Goal: Obtain resource: Download file/media

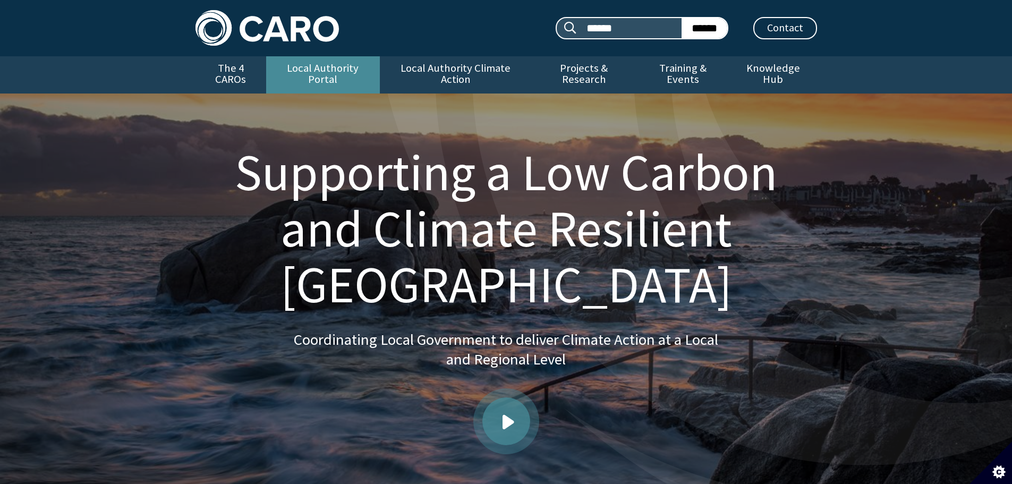
click at [317, 69] on link "Local Authority Portal" at bounding box center [323, 74] width 114 height 37
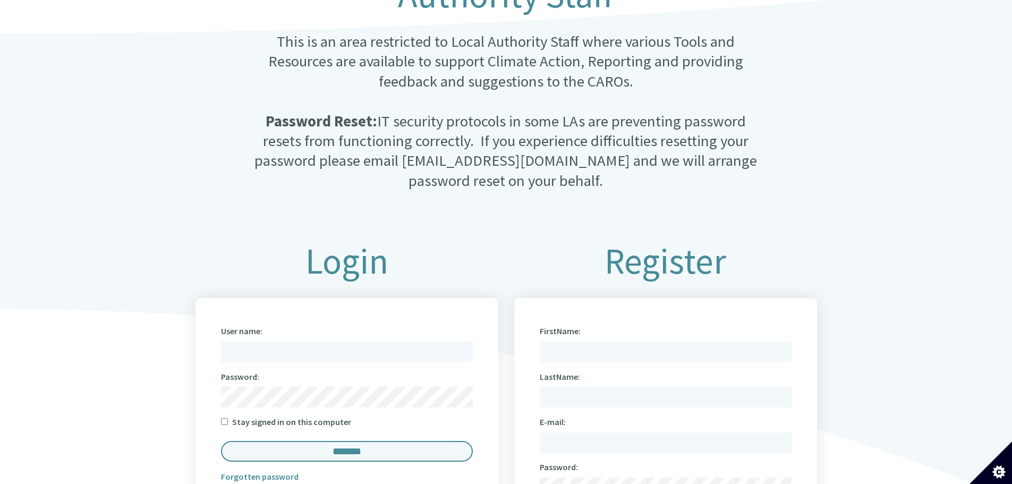
scroll to position [584, 0]
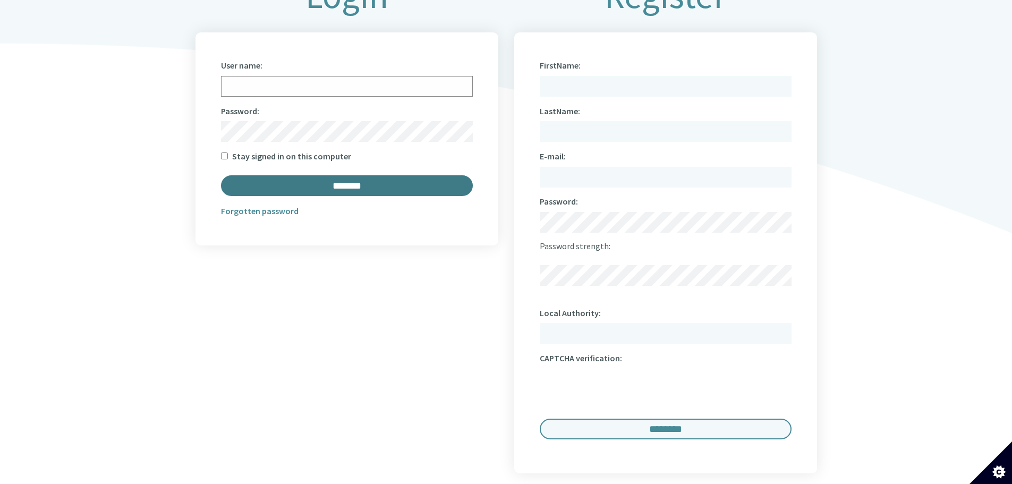
type input "**********"
click at [357, 177] on input "*******" at bounding box center [347, 185] width 252 height 21
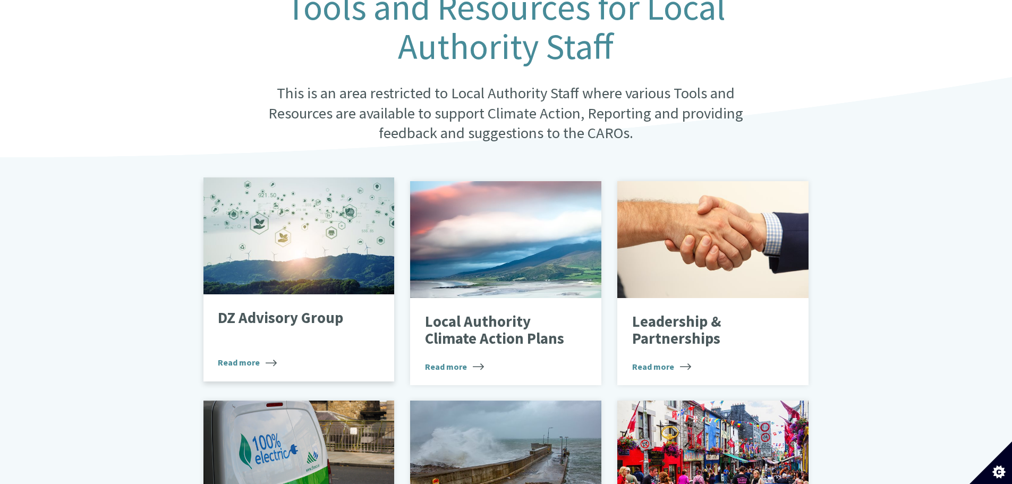
scroll to position [372, 0]
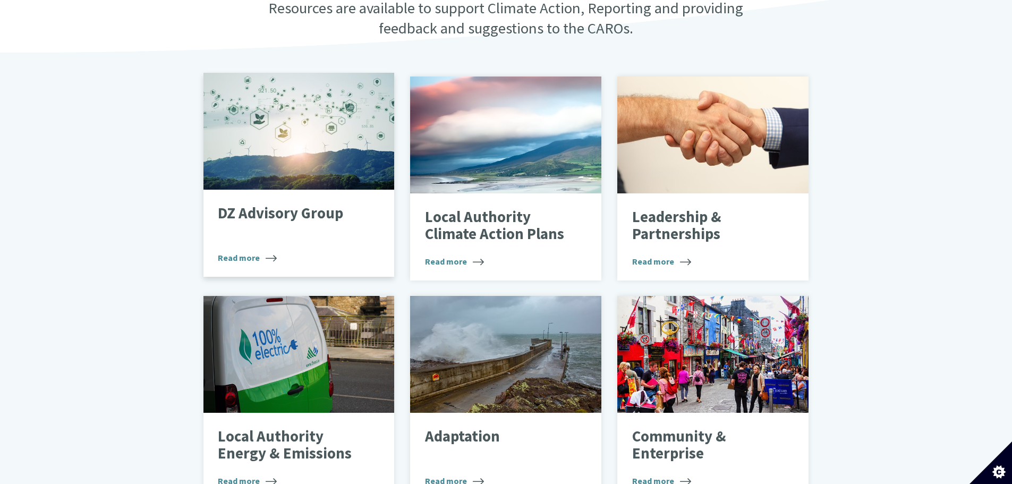
click at [252, 205] on p "DZ Advisory Group" at bounding box center [291, 213] width 146 height 17
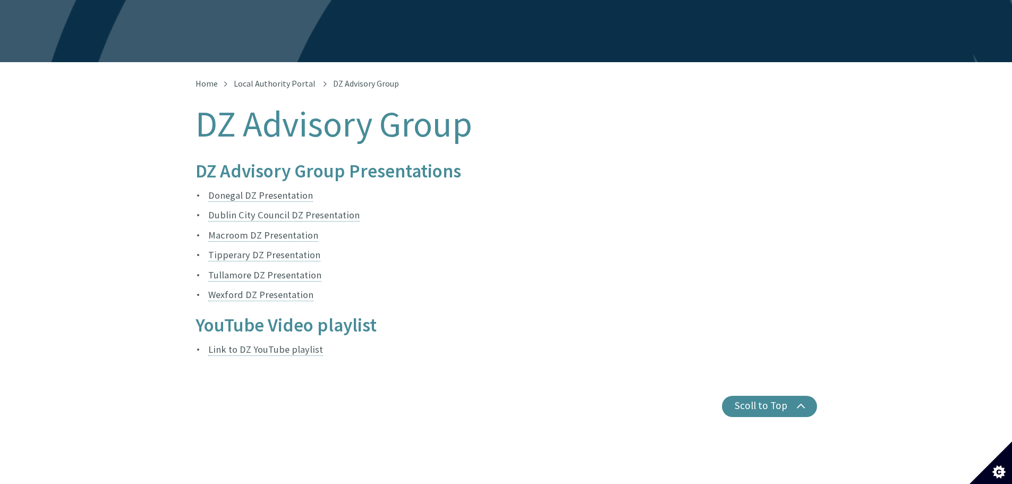
scroll to position [159, 0]
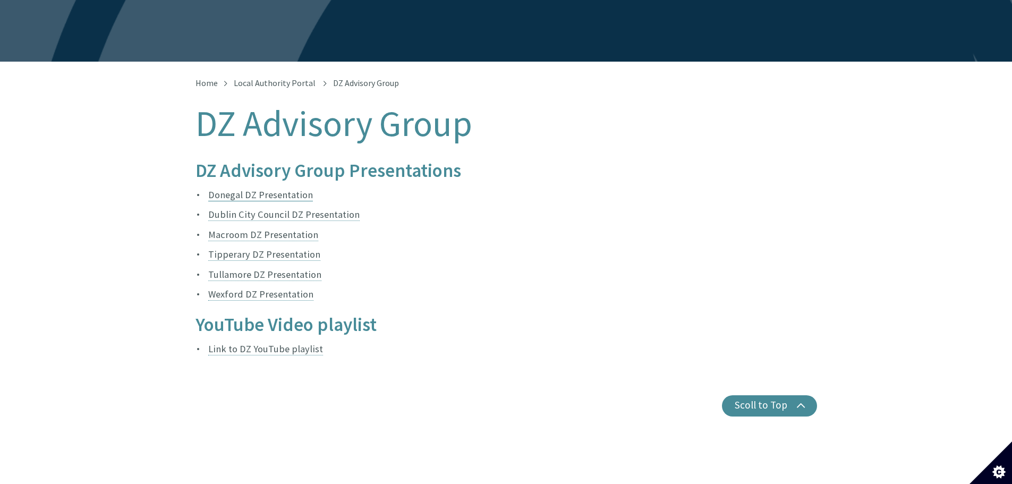
click at [265, 189] on link "Donegal DZ Presentation" at bounding box center [260, 195] width 105 height 13
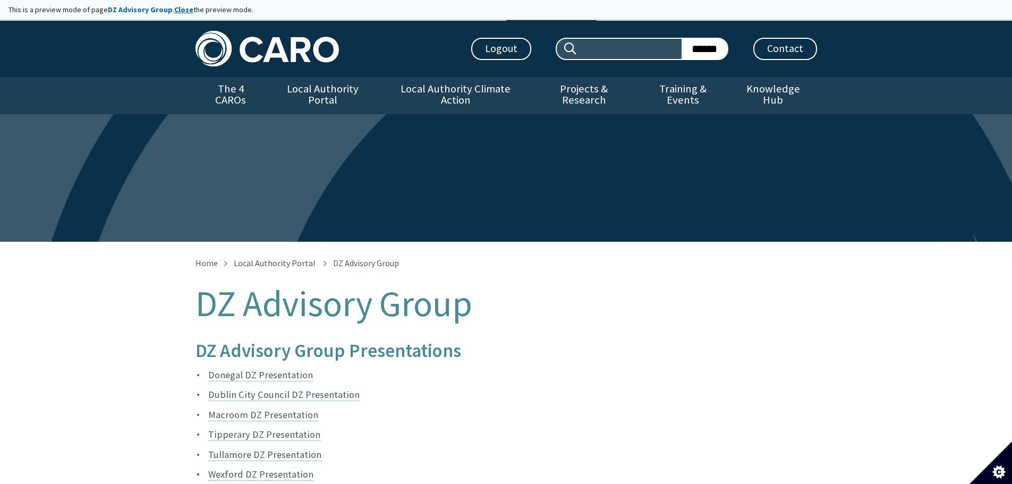
scroll to position [159, 0]
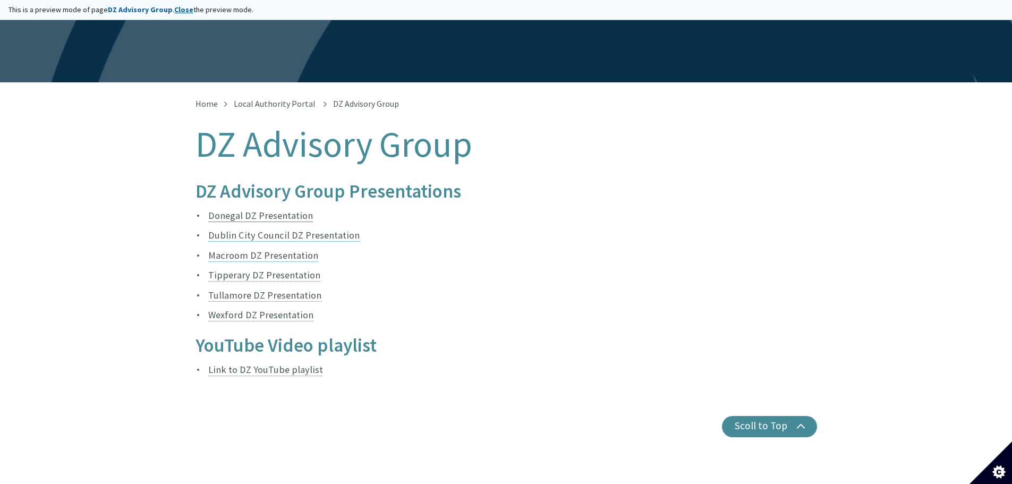
click at [266, 209] on link "Donegal DZ Presentation" at bounding box center [260, 215] width 105 height 13
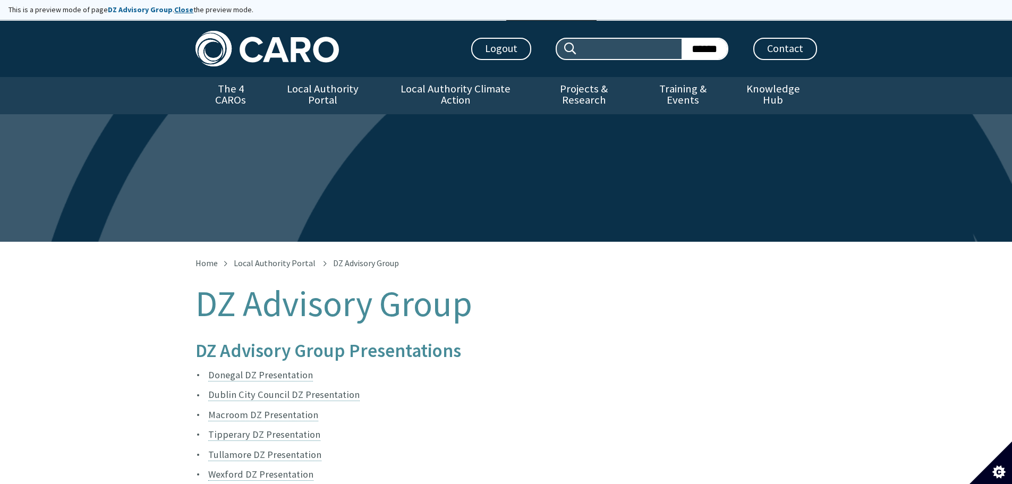
scroll to position [159, 0]
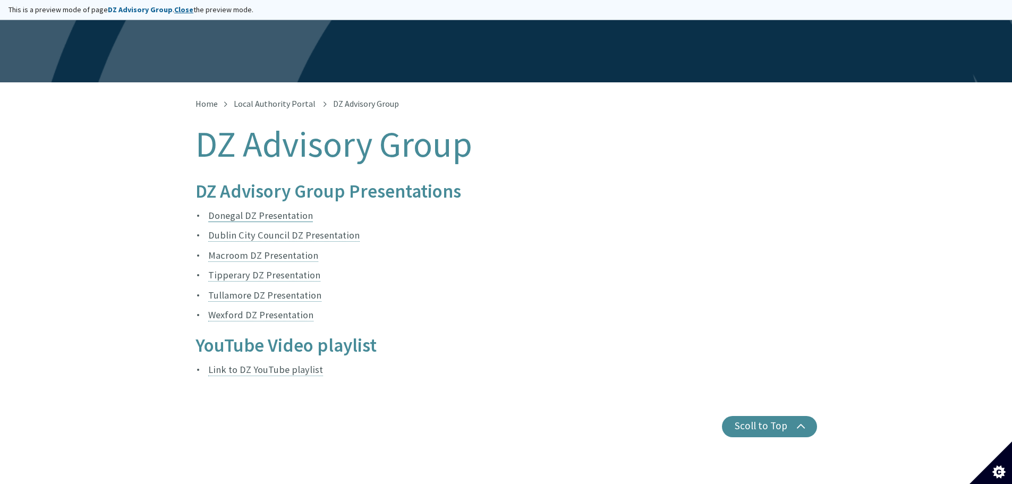
click at [253, 209] on link "Donegal DZ Presentation" at bounding box center [260, 215] width 105 height 13
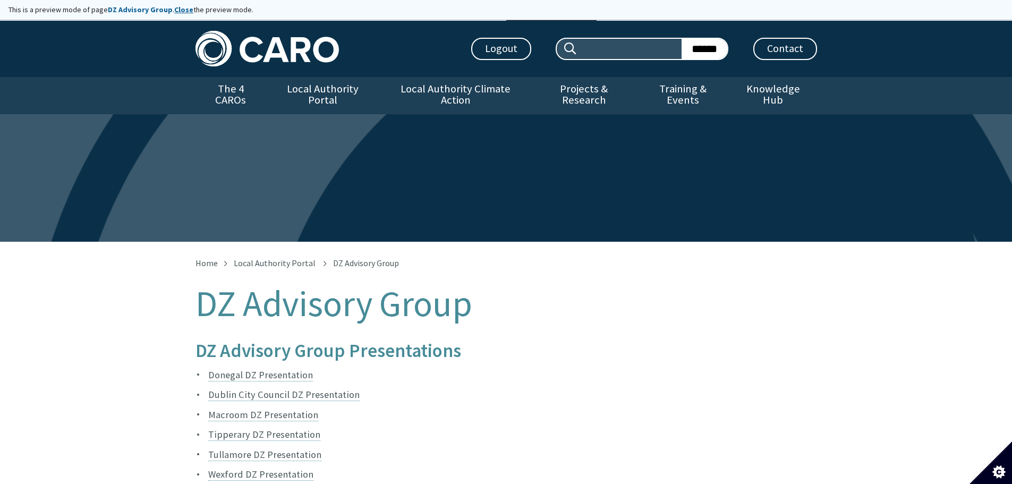
scroll to position [159, 0]
click at [266, 369] on link "Donegal DZ Presentation" at bounding box center [260, 375] width 105 height 13
click at [702, 341] on h2 "DZ Advisory Group Presentations" at bounding box center [507, 351] width 622 height 21
click at [277, 258] on link "Local Authority Portal" at bounding box center [275, 263] width 82 height 11
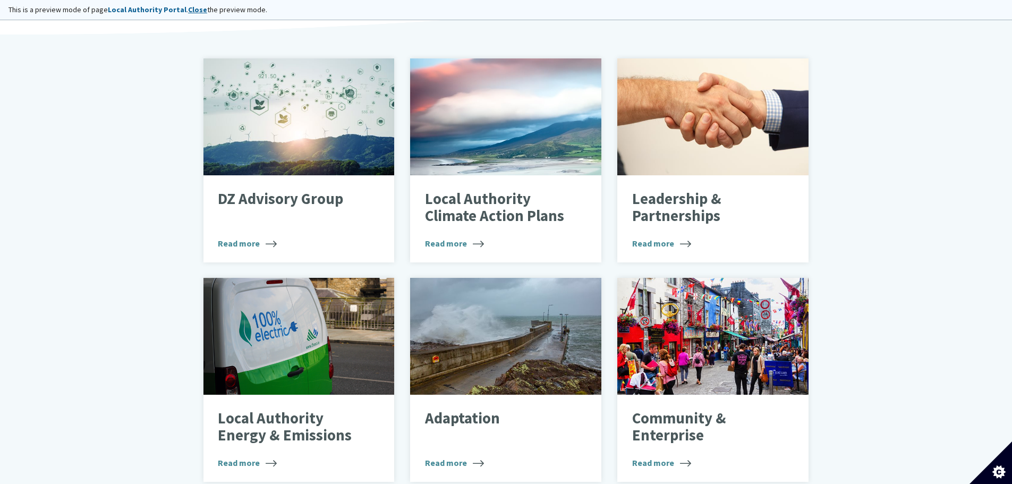
scroll to position [478, 0]
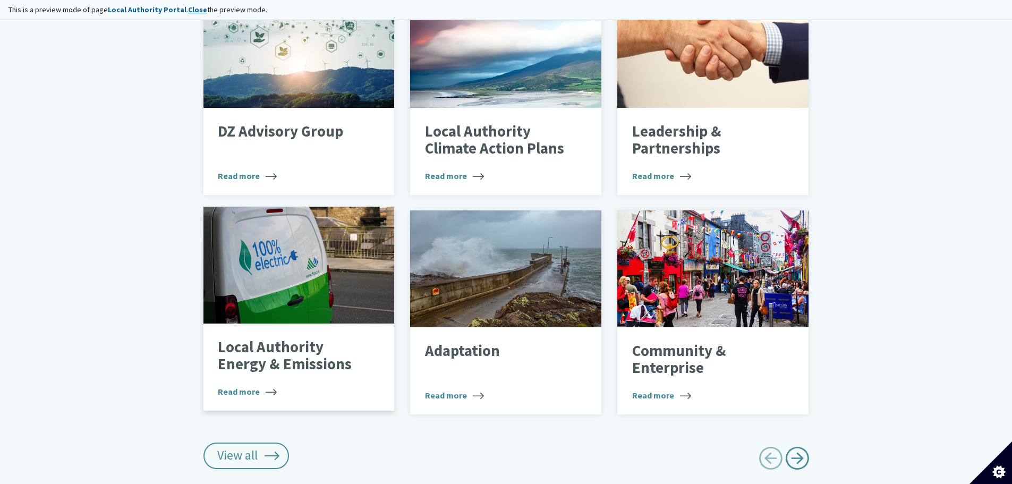
click at [271, 349] on p "Local Authority Energy & Emissions" at bounding box center [291, 355] width 146 height 33
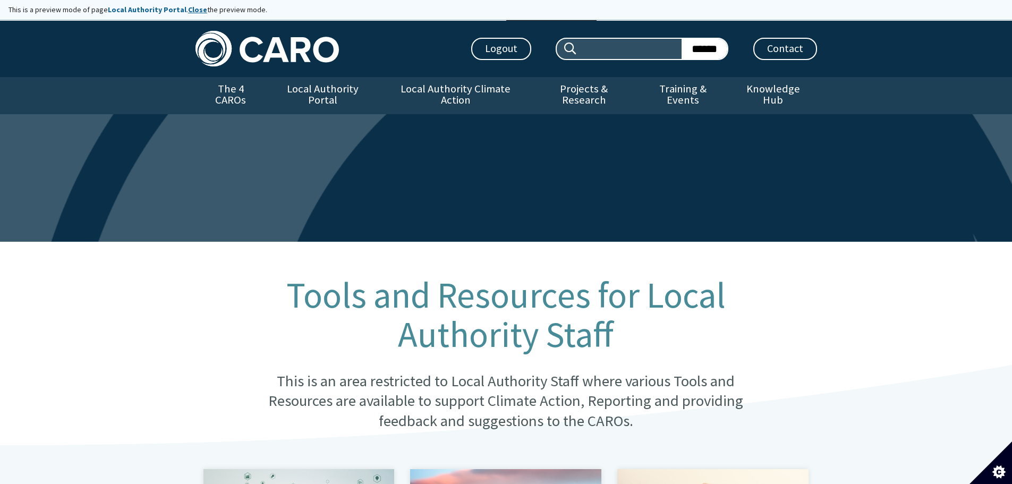
drag, startPoint x: 146, startPoint y: 309, endPoint x: 116, endPoint y: 83, distance: 227.8
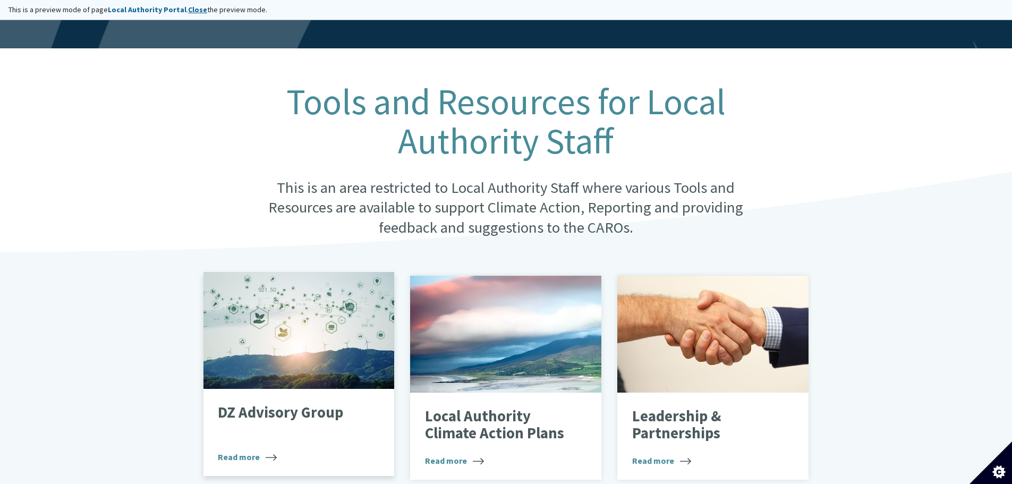
scroll to position [213, 0]
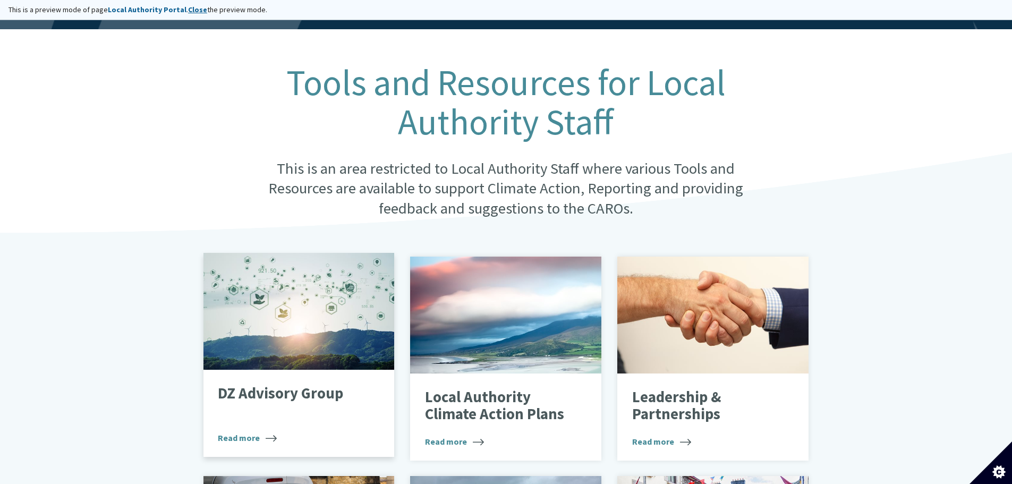
click at [258, 291] on div at bounding box center [299, 311] width 191 height 117
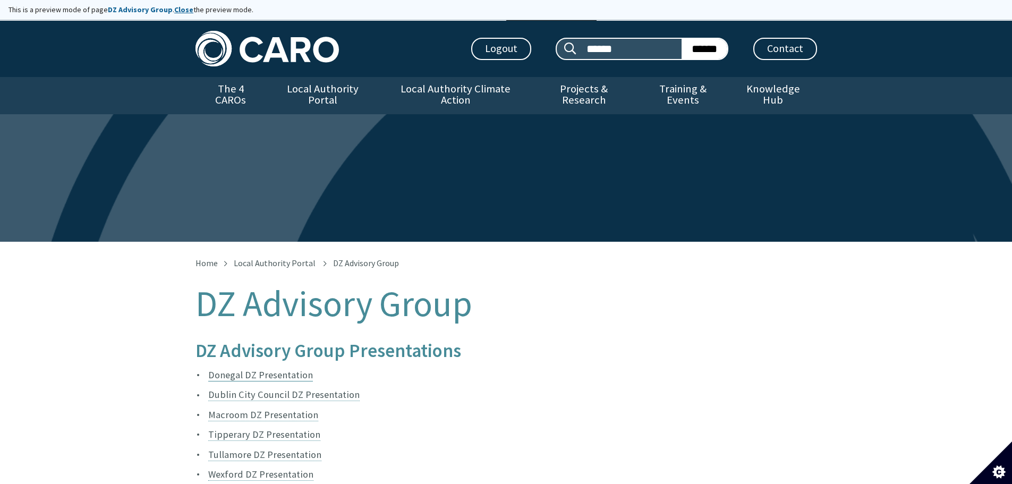
click at [276, 369] on link "Donegal DZ Presentation" at bounding box center [260, 375] width 105 height 13
click at [236, 388] on link "Dublin City Council DZ Presentation" at bounding box center [283, 394] width 151 height 13
click at [277, 409] on link "Macroom DZ Presentation" at bounding box center [263, 415] width 110 height 13
click at [282, 448] on link "Tullamore DZ Presentation" at bounding box center [264, 454] width 113 height 13
click at [277, 468] on link "Wexford DZ Presentation" at bounding box center [260, 474] width 105 height 13
